Goal: Task Accomplishment & Management: Manage account settings

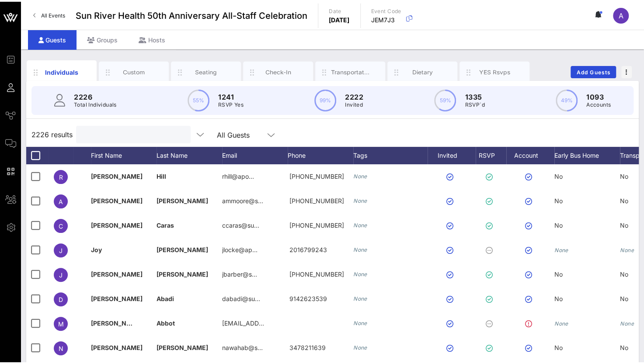
scroll to position [0, 69]
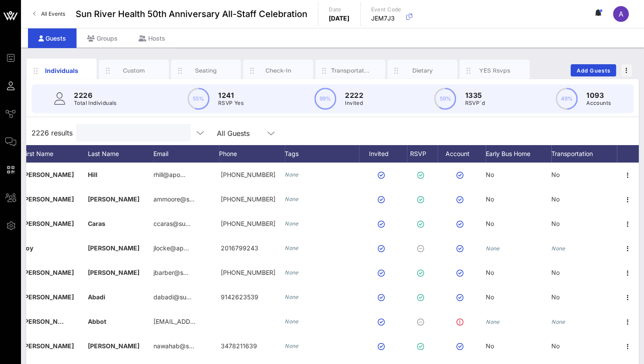
click at [118, 131] on input "text" at bounding box center [132, 132] width 102 height 11
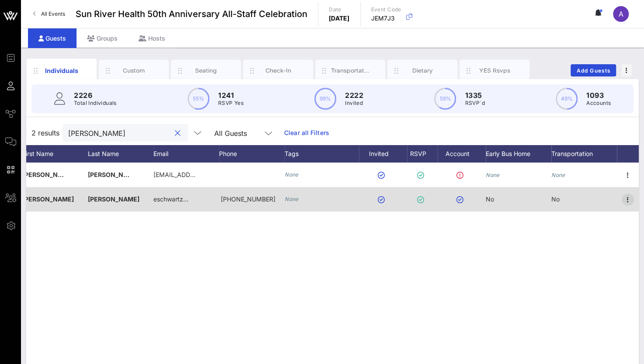
type input "emily s"
click at [630, 196] on icon "button" at bounding box center [628, 200] width 10 height 10
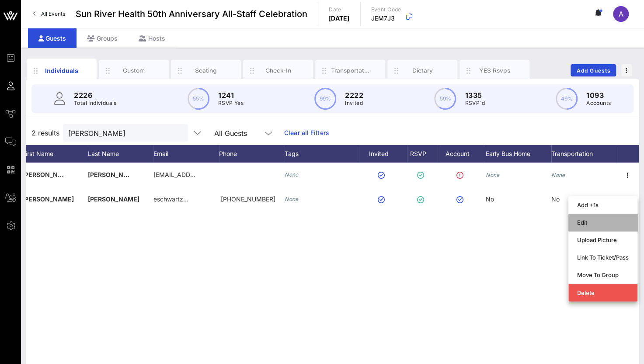
click at [580, 220] on div "Edit" at bounding box center [603, 222] width 52 height 7
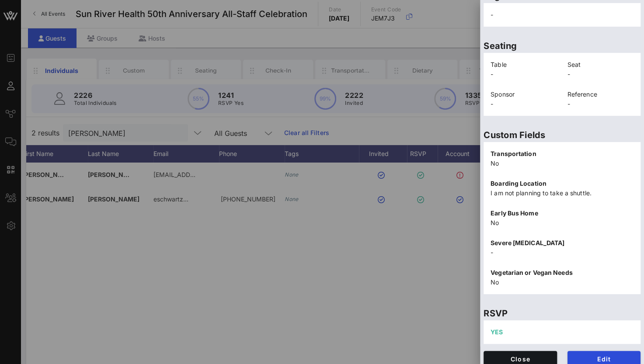
scroll to position [187, 0]
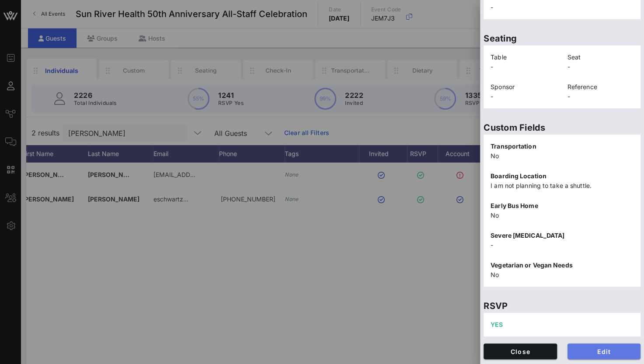
click at [585, 351] on span "Edit" at bounding box center [604, 351] width 59 height 7
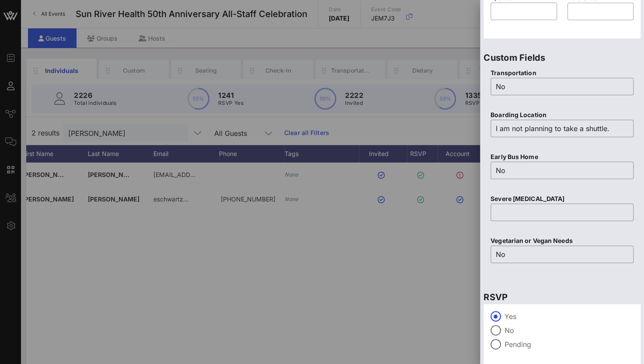
scroll to position [342, 0]
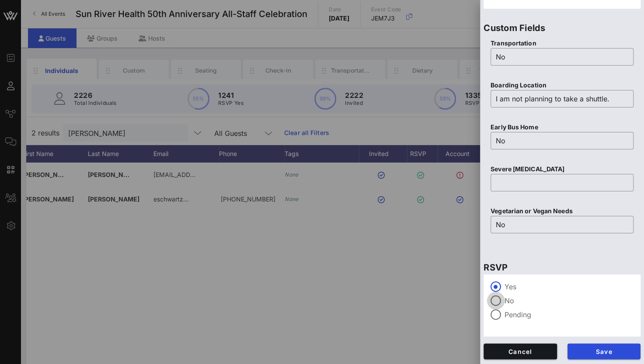
click at [502, 303] on div at bounding box center [495, 300] width 15 height 15
click at [589, 352] on span "Save" at bounding box center [604, 351] width 59 height 7
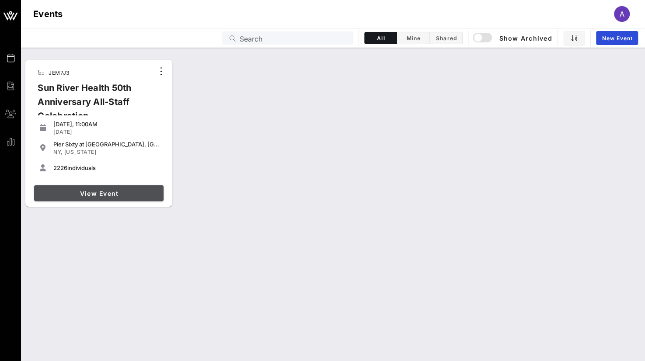
click at [101, 195] on span "View Event" at bounding box center [99, 193] width 122 height 7
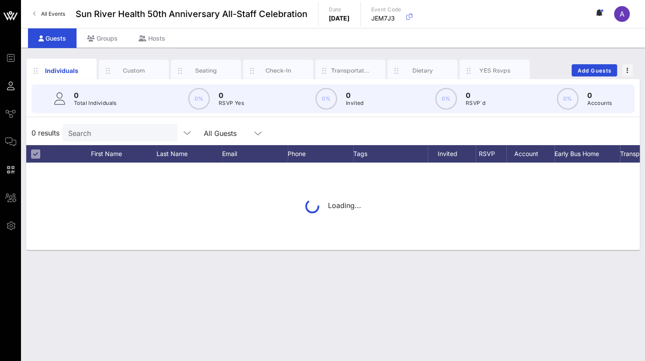
click at [106, 139] on div "Search" at bounding box center [119, 132] width 102 height 17
type input "j"
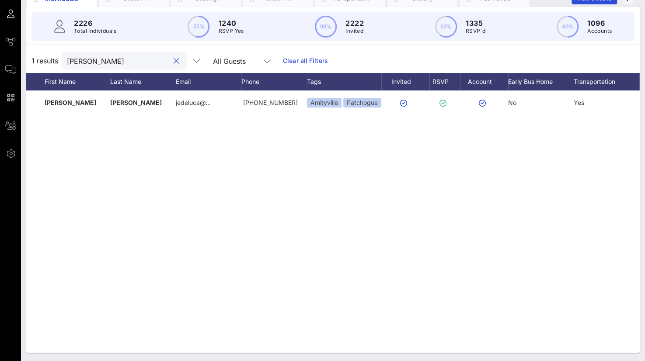
scroll to position [0, 68]
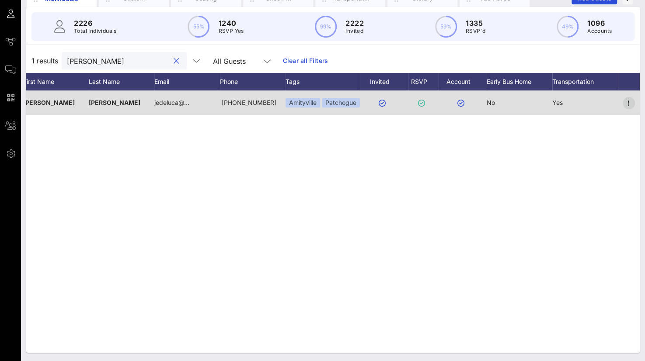
type input "[PERSON_NAME]"
click at [629, 100] on icon "button" at bounding box center [628, 103] width 10 height 10
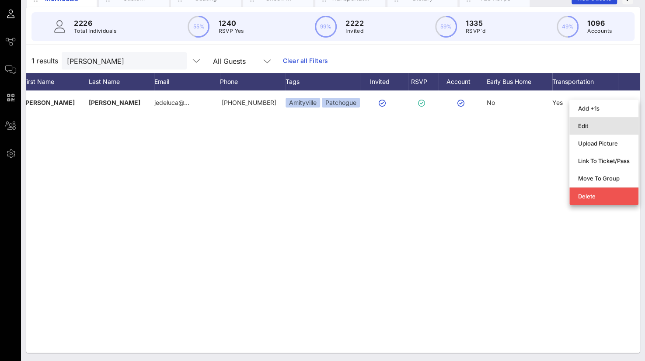
click at [585, 123] on div "Edit" at bounding box center [604, 125] width 52 height 7
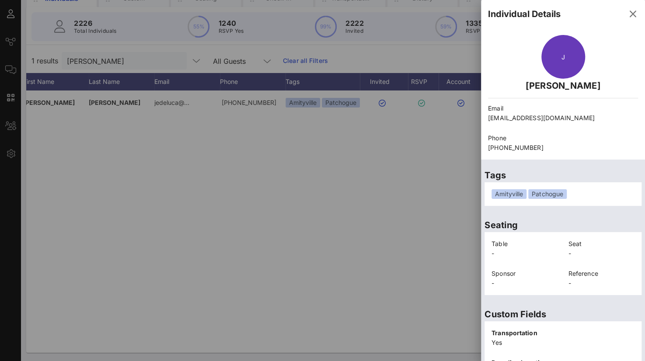
scroll to position [191, 0]
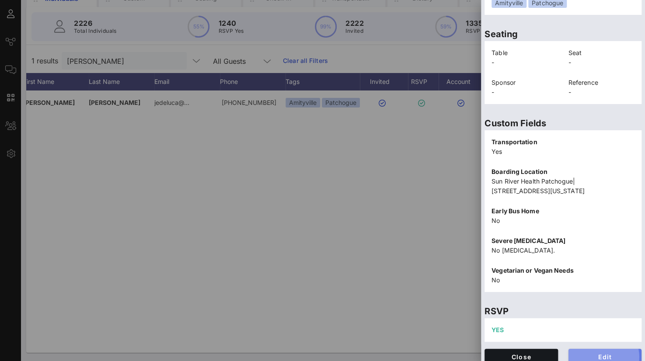
click at [571, 350] on button "Edit" at bounding box center [604, 357] width 73 height 16
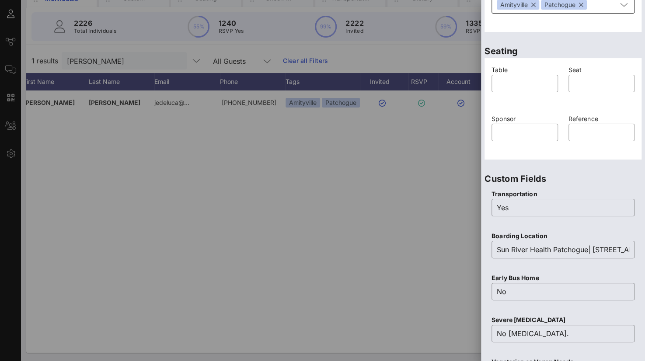
click at [534, 5] on button "button" at bounding box center [533, 5] width 4 height 10
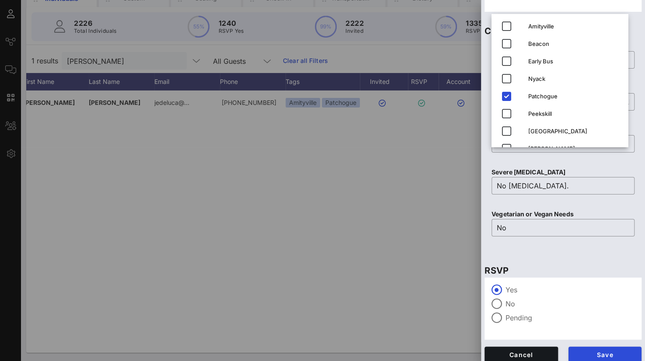
scroll to position [341, 0]
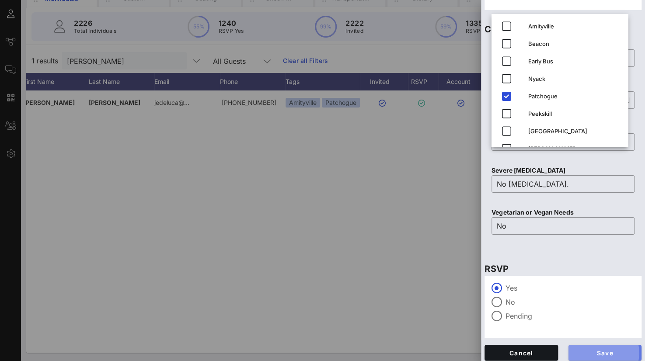
click at [582, 348] on button "Save" at bounding box center [604, 353] width 73 height 16
